Goal: Find specific page/section: Find specific page/section

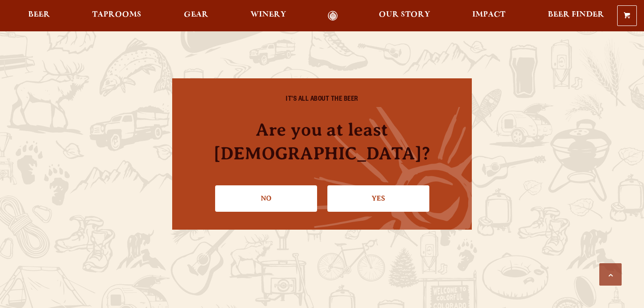
scroll to position [956, 0]
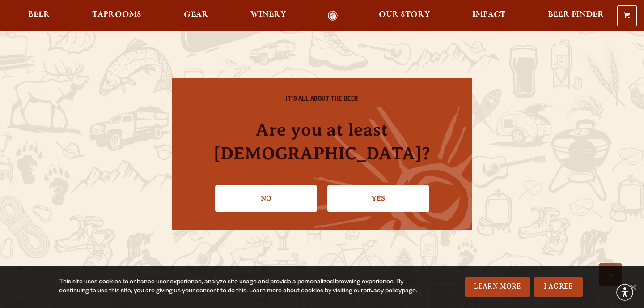
click at [372, 195] on link "Yes" at bounding box center [379, 198] width 102 height 26
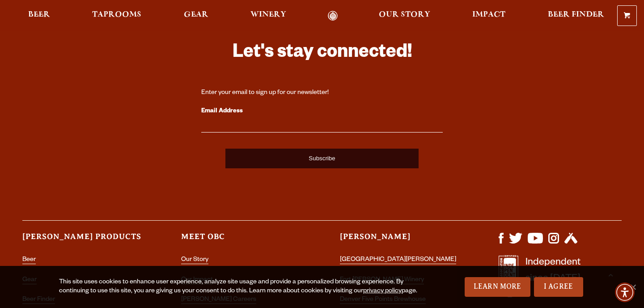
click at [297, 125] on input "Email Address" at bounding box center [322, 127] width 242 height 12
click at [122, 13] on span "Taprooms" at bounding box center [116, 14] width 49 height 7
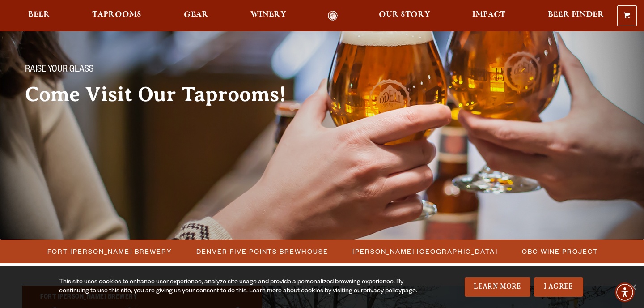
scroll to position [55, 0]
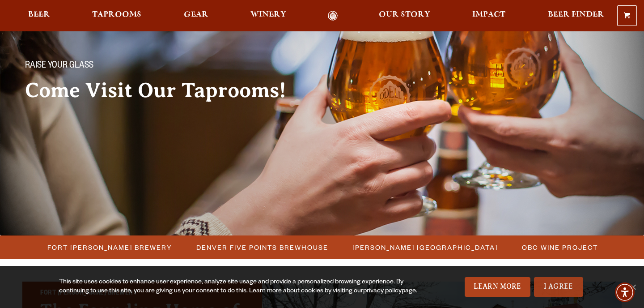
click at [558, 287] on link "I Agree" at bounding box center [558, 287] width 49 height 20
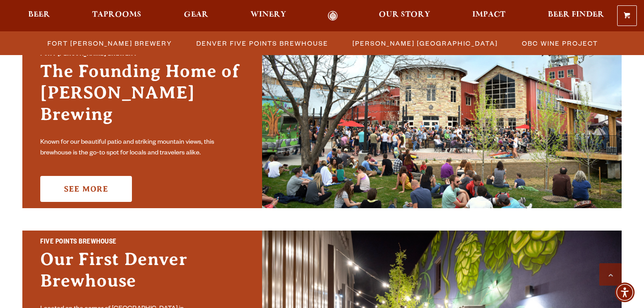
scroll to position [337, 0]
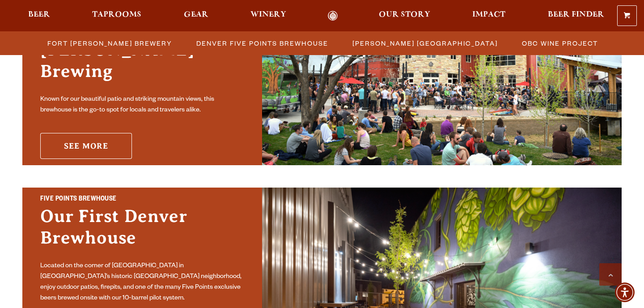
click at [120, 133] on link "See More" at bounding box center [86, 146] width 92 height 26
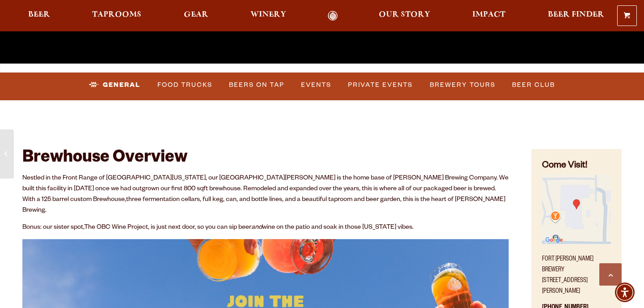
scroll to position [308, 0]
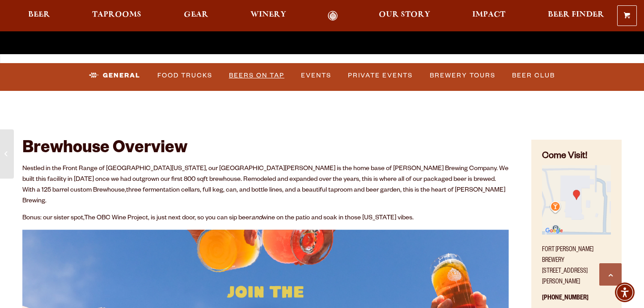
click at [256, 77] on link "Beers on Tap" at bounding box center [257, 75] width 63 height 21
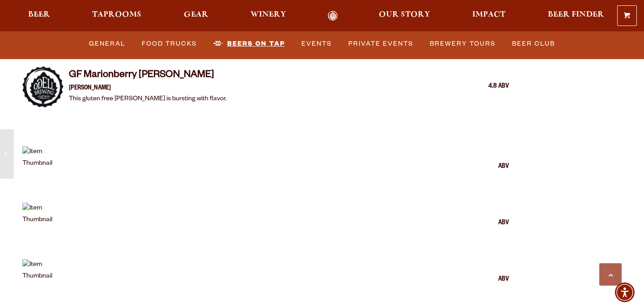
scroll to position [2023, 0]
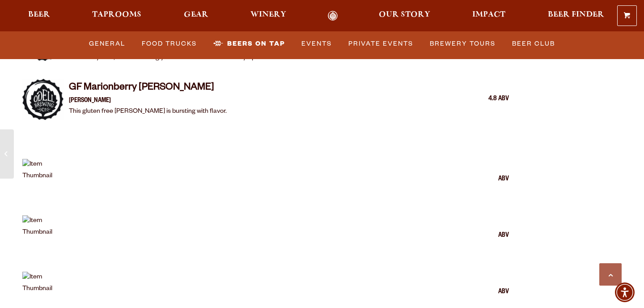
click at [34, 163] on img at bounding box center [42, 179] width 41 height 41
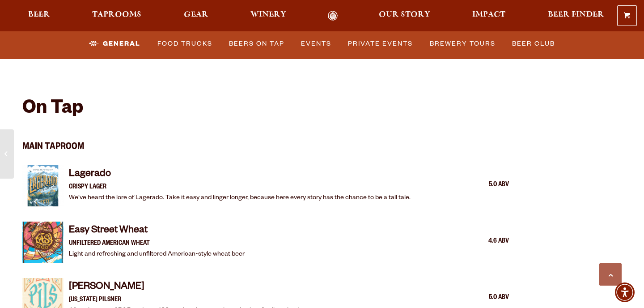
scroll to position [831, 0]
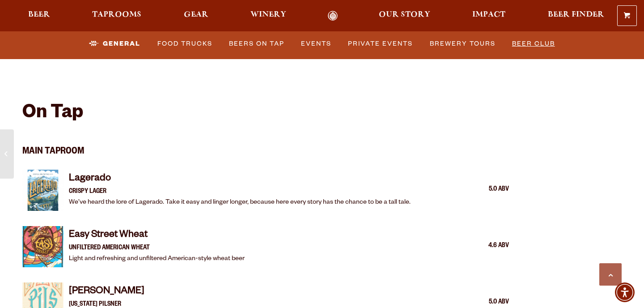
click at [520, 38] on link "Beer Club" at bounding box center [534, 44] width 50 height 21
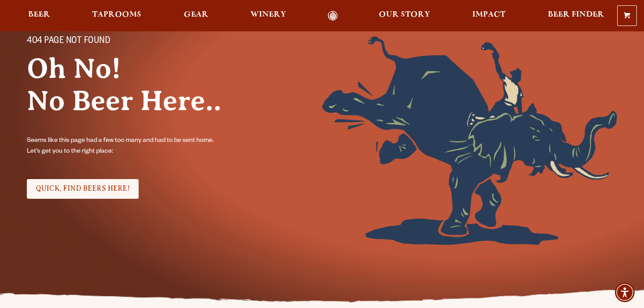
scroll to position [86, 0]
